Goal: Find specific page/section: Find specific page/section

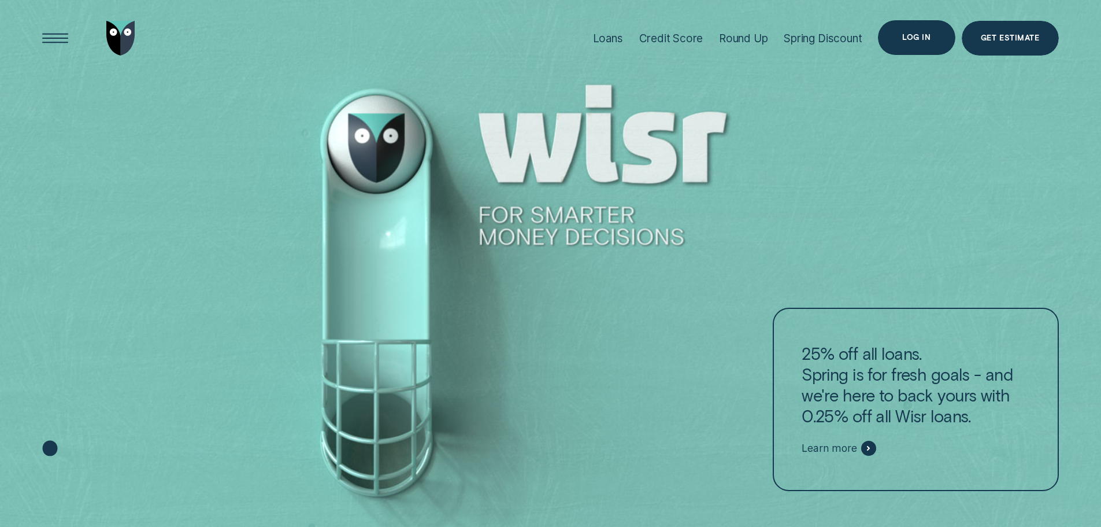
click at [907, 31] on div "Log in" at bounding box center [916, 37] width 77 height 35
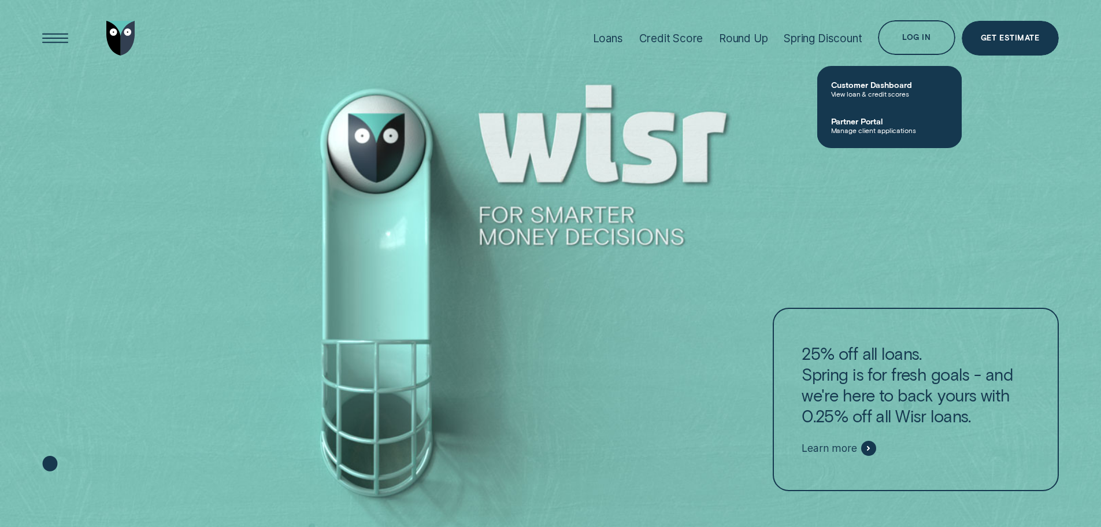
click at [893, 124] on span "Partner Portal" at bounding box center [889, 121] width 117 height 10
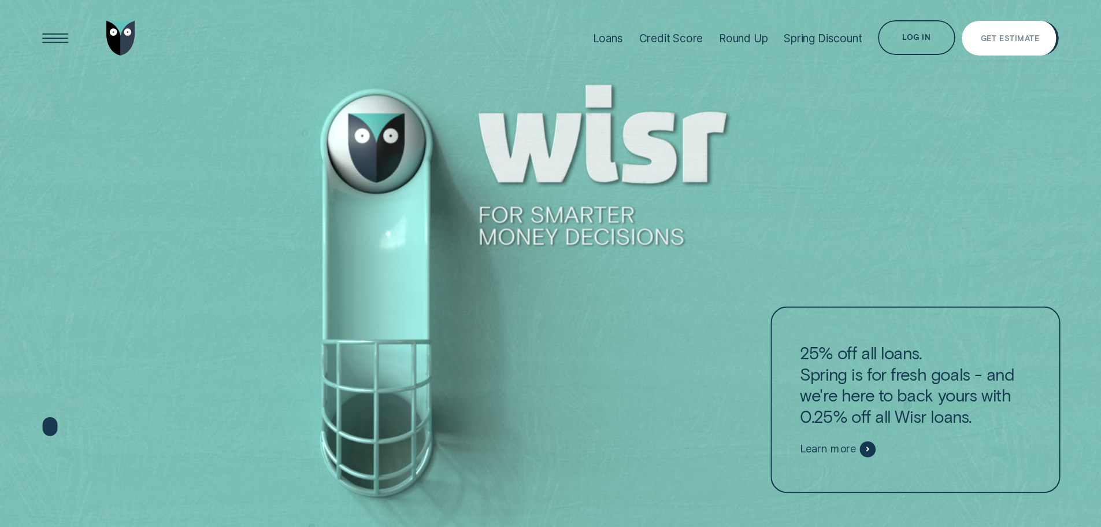
click at [923, 41] on div "Log in" at bounding box center [916, 39] width 28 height 7
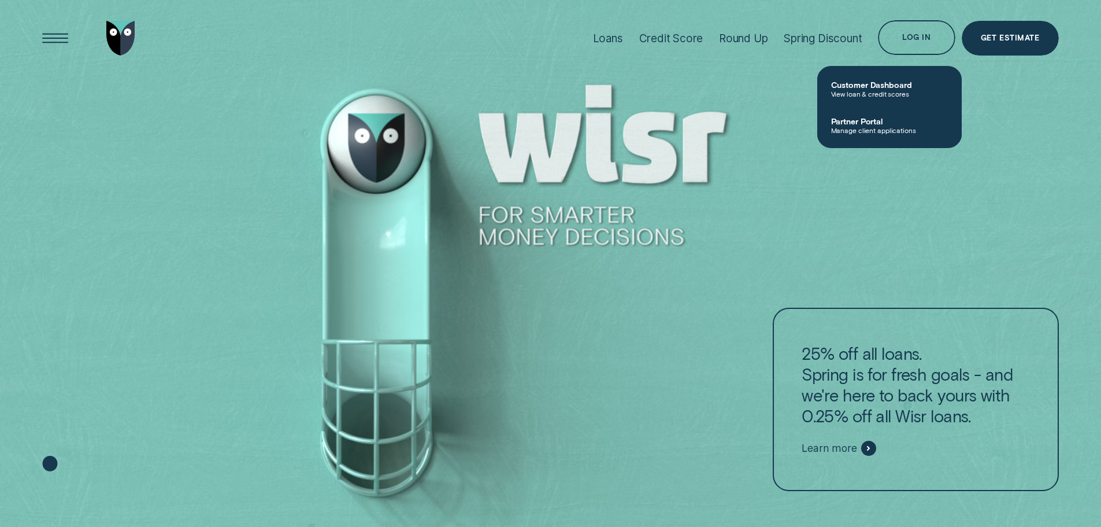
click at [883, 127] on span "Manage client applications" at bounding box center [889, 130] width 117 height 8
